Goal: Find specific page/section: Find specific page/section

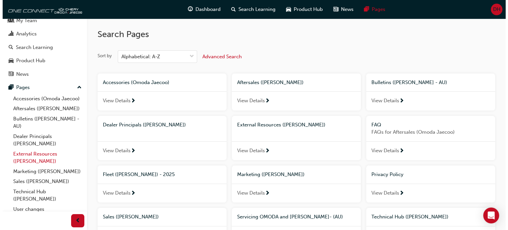
scroll to position [43, 0]
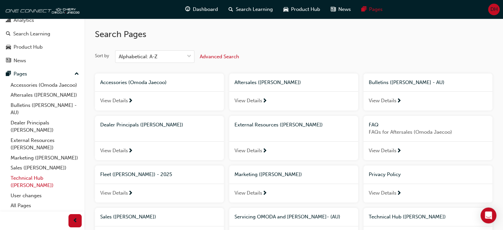
click at [42, 177] on link "Technical Hub ([PERSON_NAME])" at bounding box center [45, 182] width 74 height 18
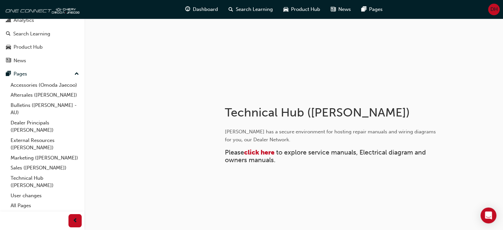
scroll to position [61, 0]
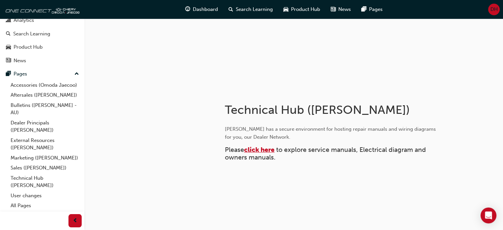
click at [262, 149] on span "click here" at bounding box center [259, 150] width 30 height 8
